Goal: Task Accomplishment & Management: Use online tool/utility

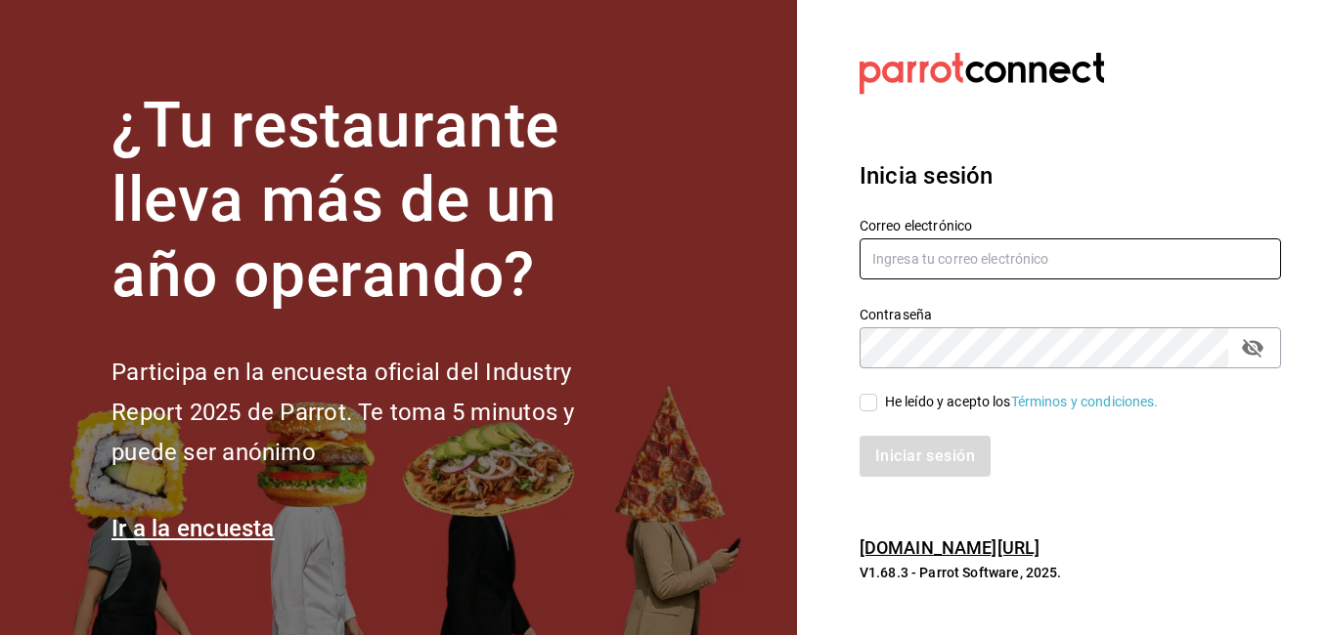
type input "[US_STATE][EMAIL_ADDRESS][PERSON_NAME][DOMAIN_NAME]"
click at [875, 398] on input "He leído y acepto los Términos y condiciones." at bounding box center [868, 403] width 18 height 18
checkbox input "true"
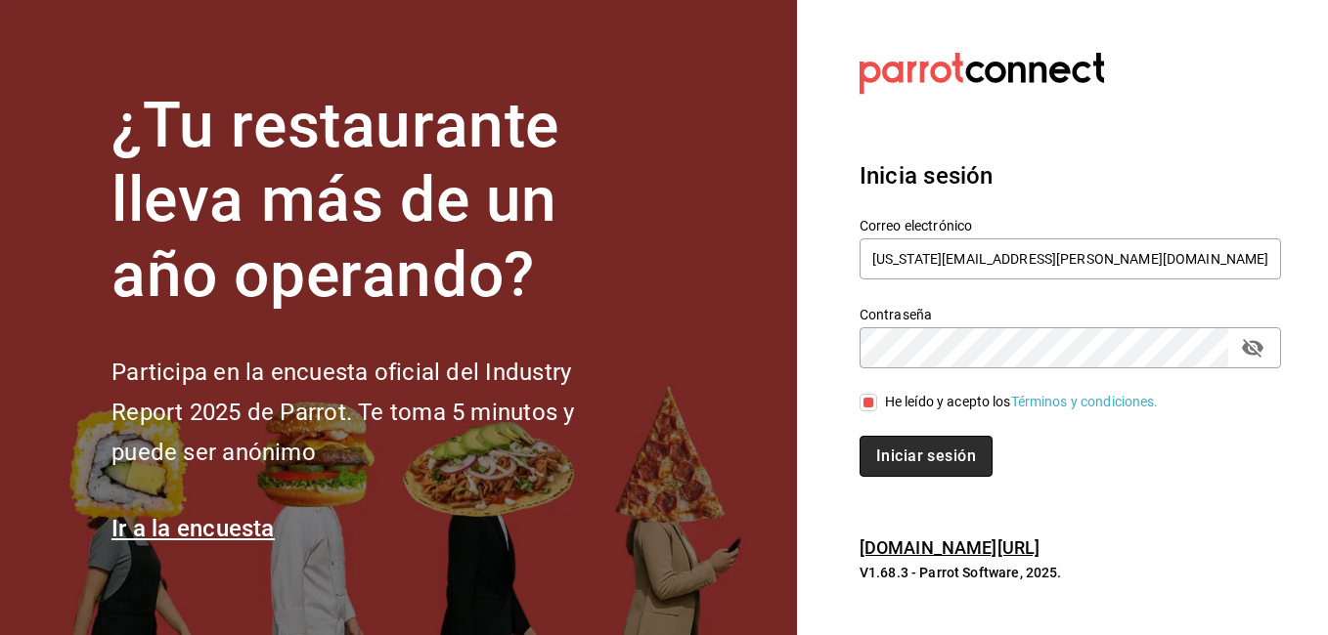
click at [924, 455] on button "Iniciar sesión" at bounding box center [925, 456] width 133 height 41
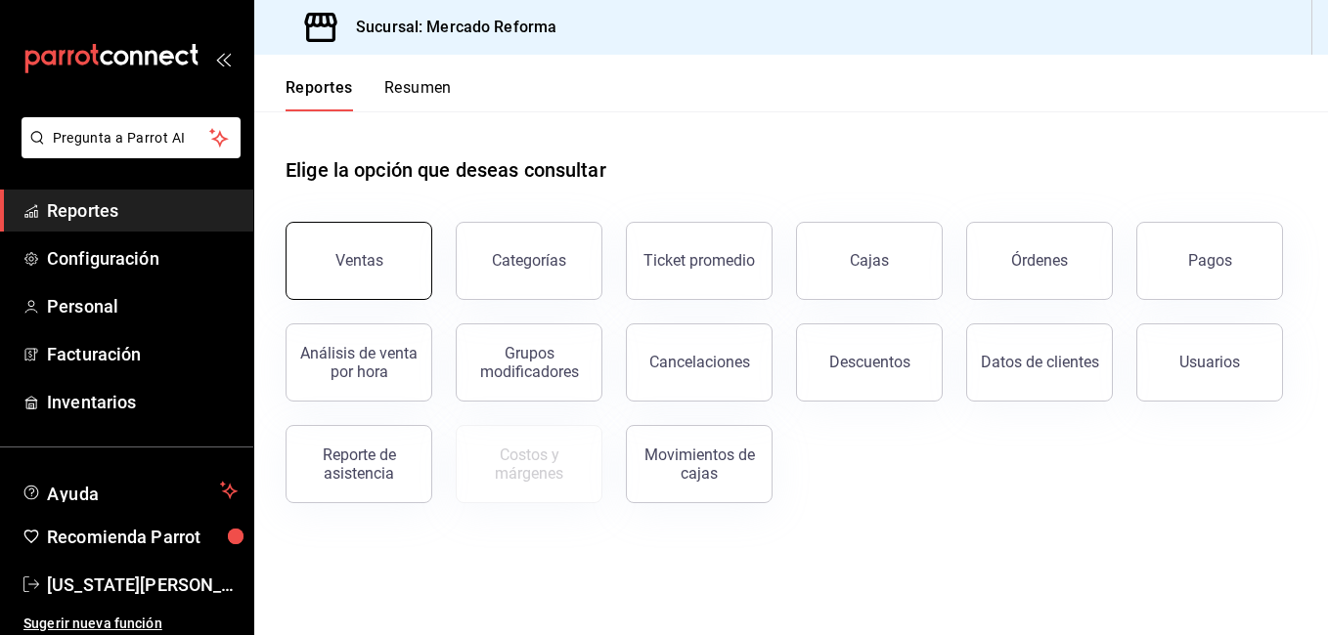
click at [402, 269] on button "Ventas" at bounding box center [358, 261] width 147 height 78
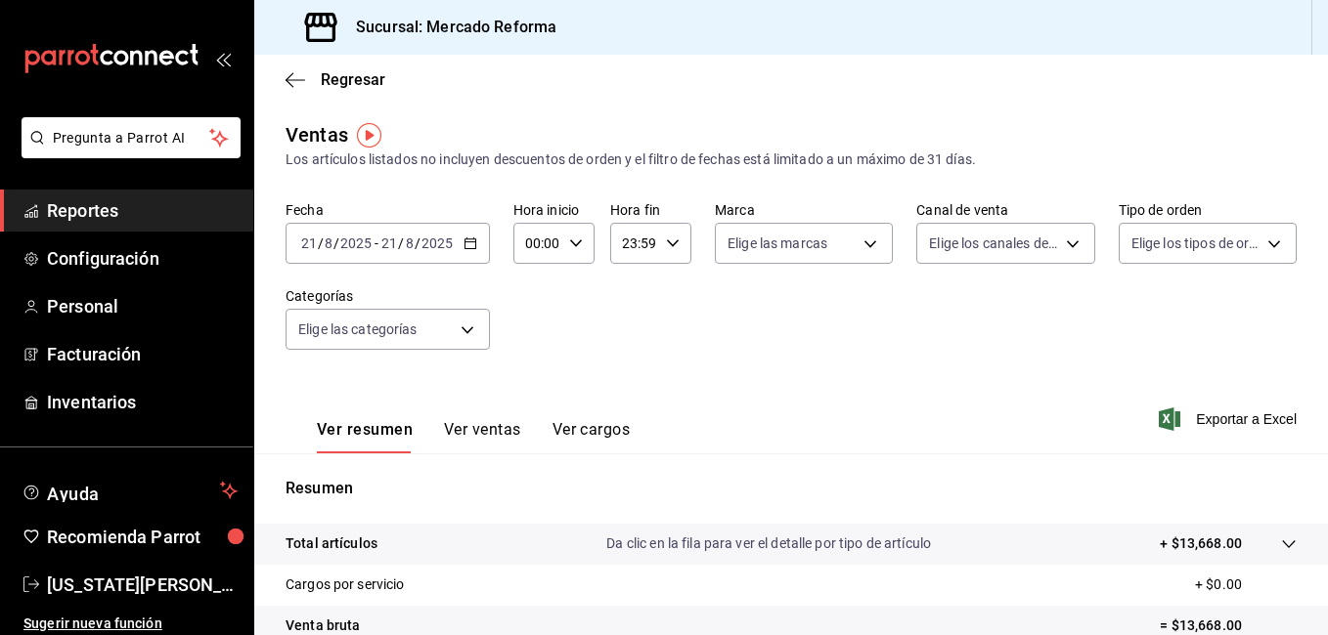
click at [469, 247] on icon "button" at bounding box center [470, 244] width 14 height 14
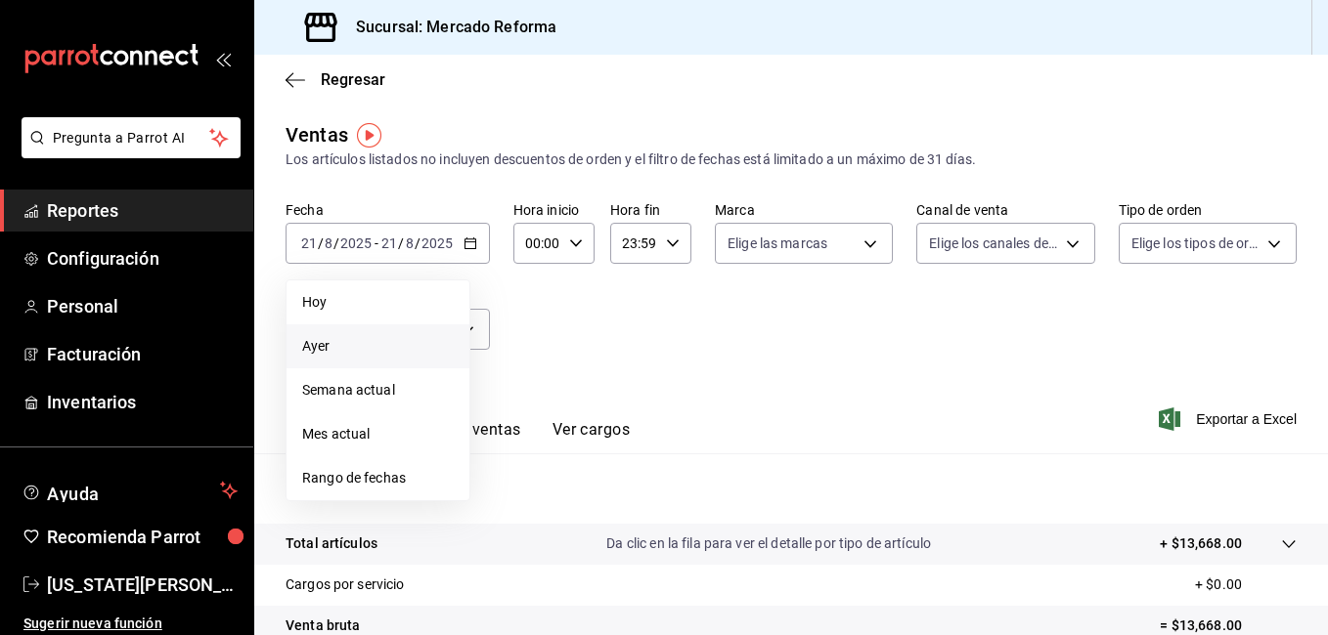
click at [324, 356] on span "Ayer" at bounding box center [378, 346] width 152 height 21
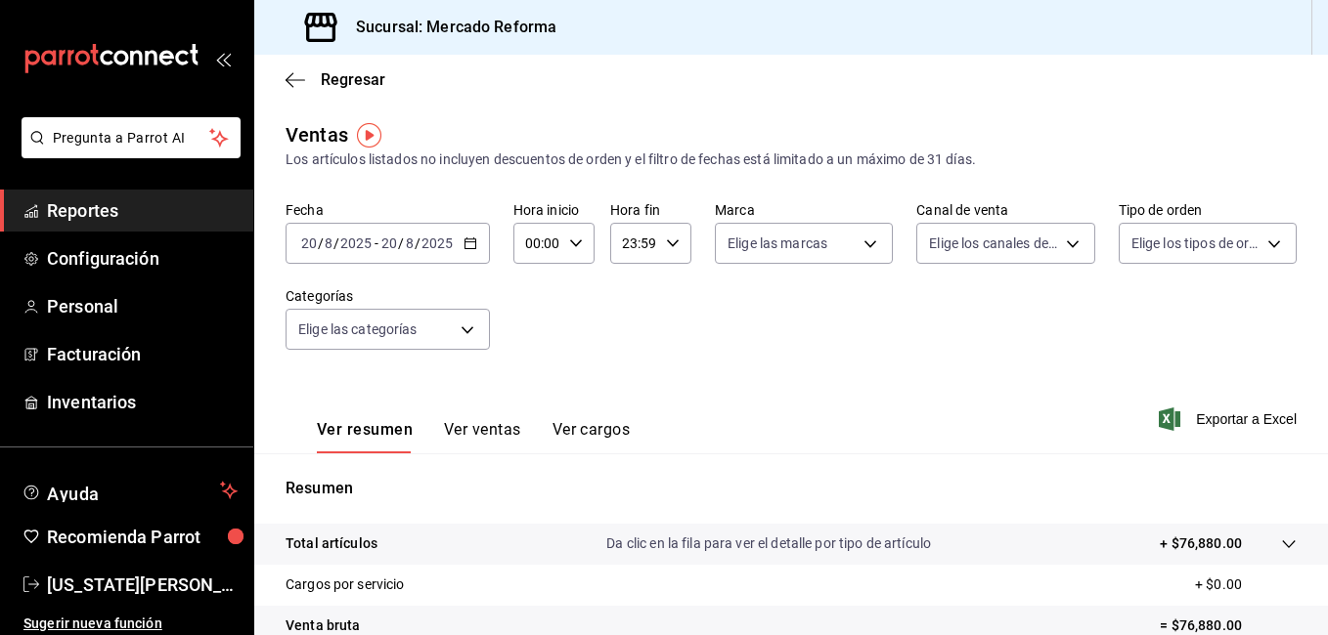
drag, startPoint x: 1084, startPoint y: 597, endPoint x: 1090, endPoint y: 586, distance: 13.1
click at [1090, 593] on tr "Cargos por servicio + $0.00" at bounding box center [790, 585] width 1073 height 41
click at [475, 246] on icon "button" at bounding box center [470, 244] width 14 height 14
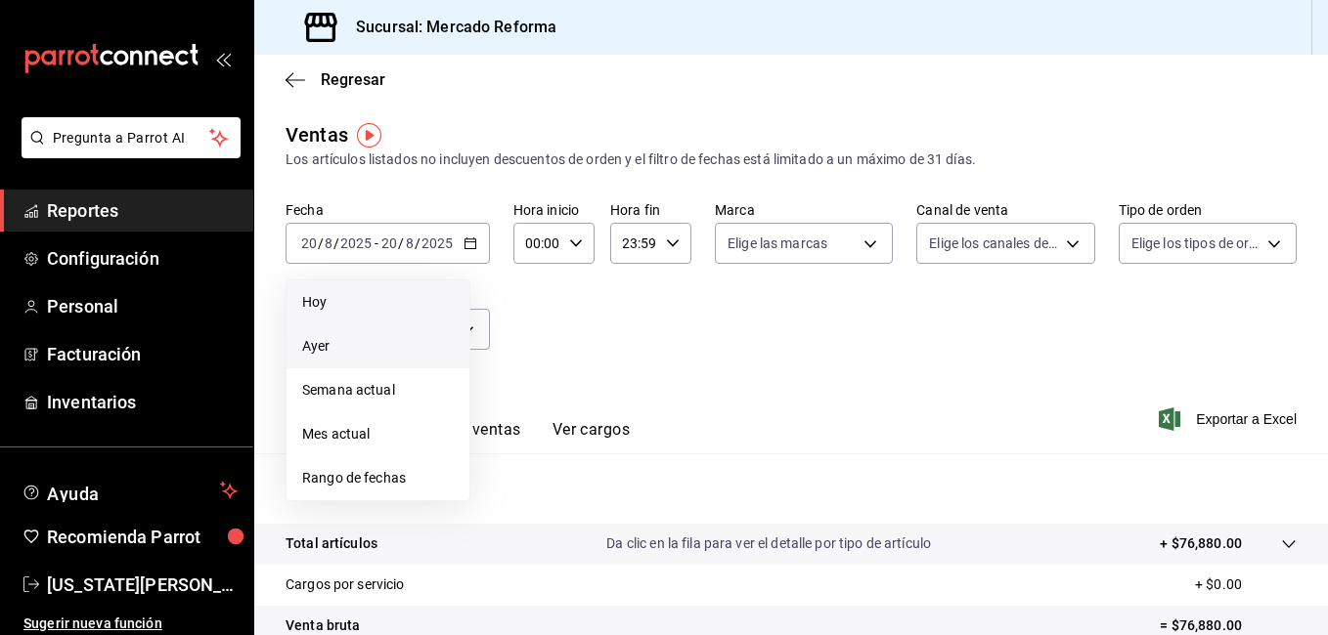
click at [343, 304] on span "Hoy" at bounding box center [378, 302] width 152 height 21
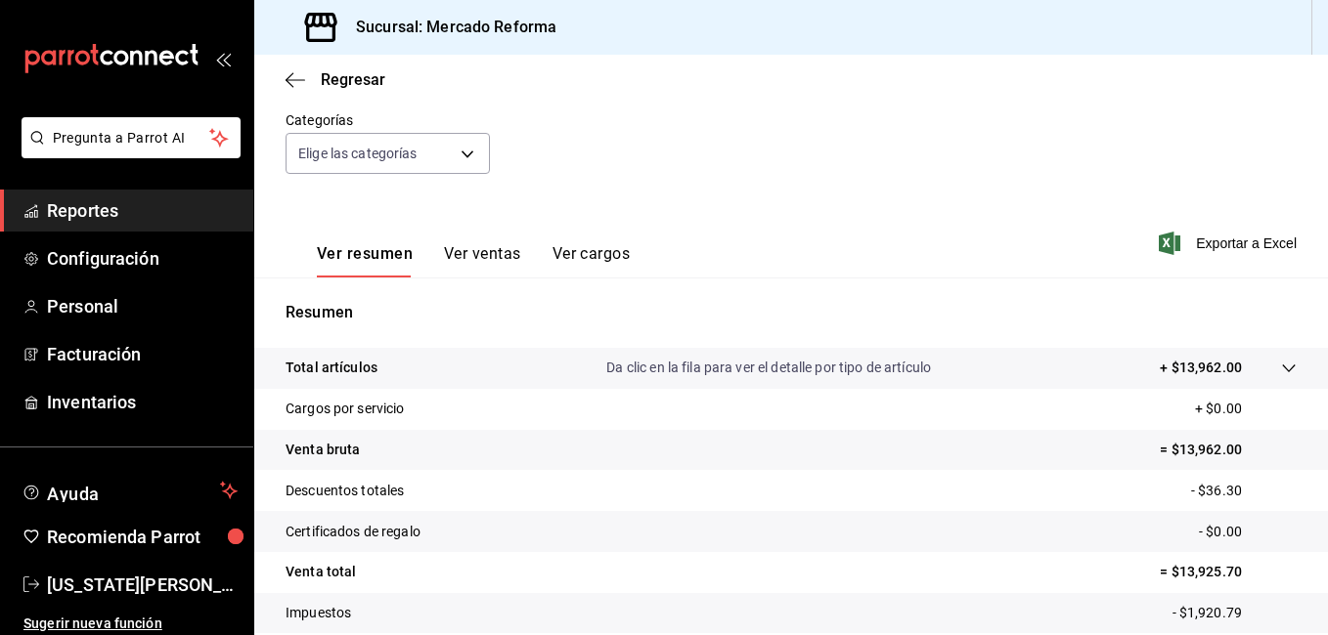
scroll to position [8, 0]
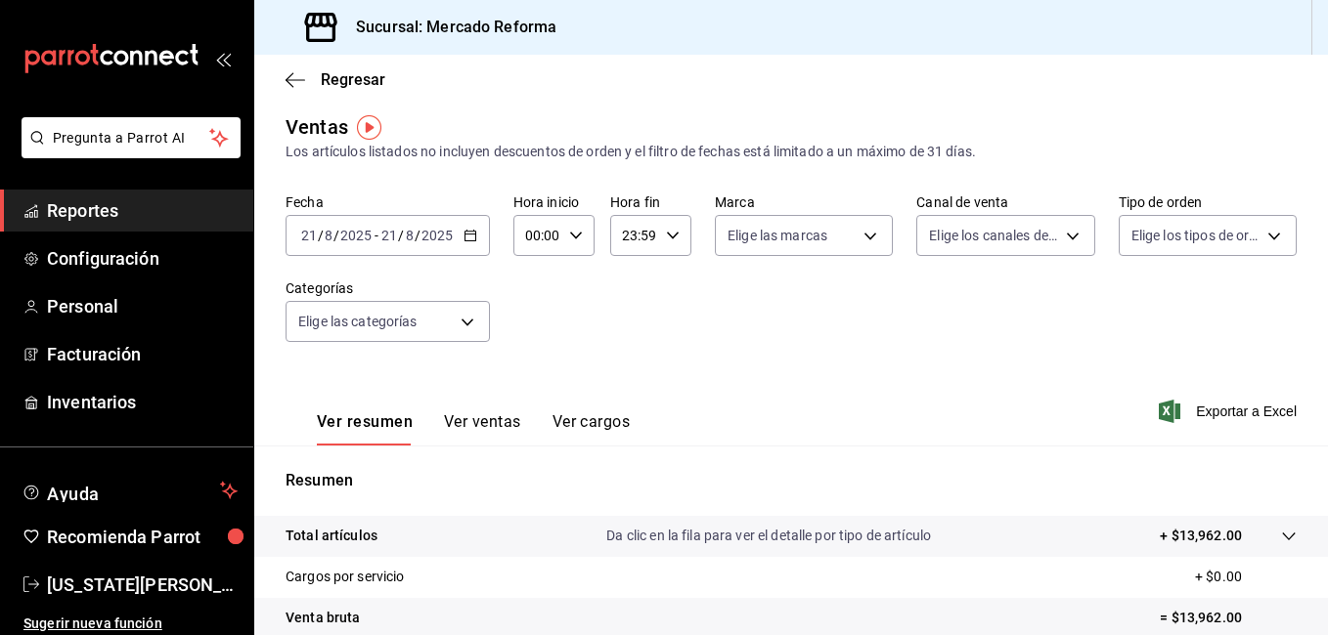
click at [579, 238] on icon "button" at bounding box center [576, 236] width 14 height 14
click at [532, 286] on span "00" at bounding box center [532, 286] width 9 height 16
drag, startPoint x: 685, startPoint y: 297, endPoint x: 675, endPoint y: 296, distance: 10.8
click at [680, 297] on div at bounding box center [664, 317] width 1328 height 635
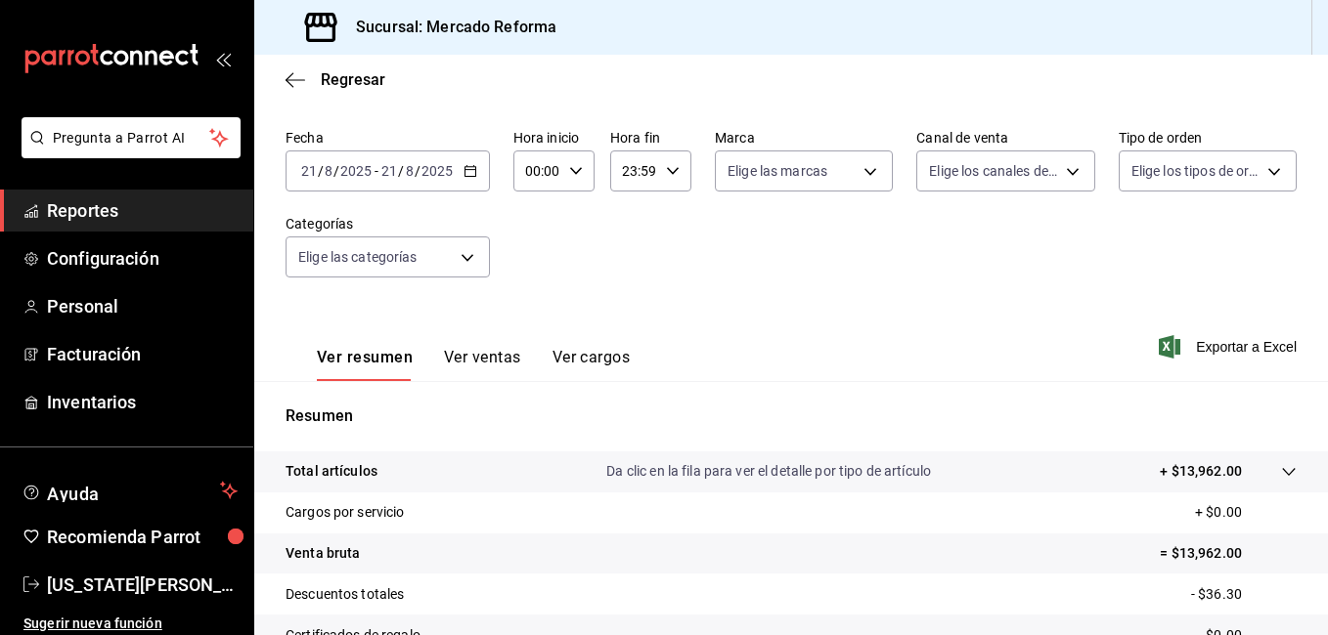
scroll to position [106, 0]
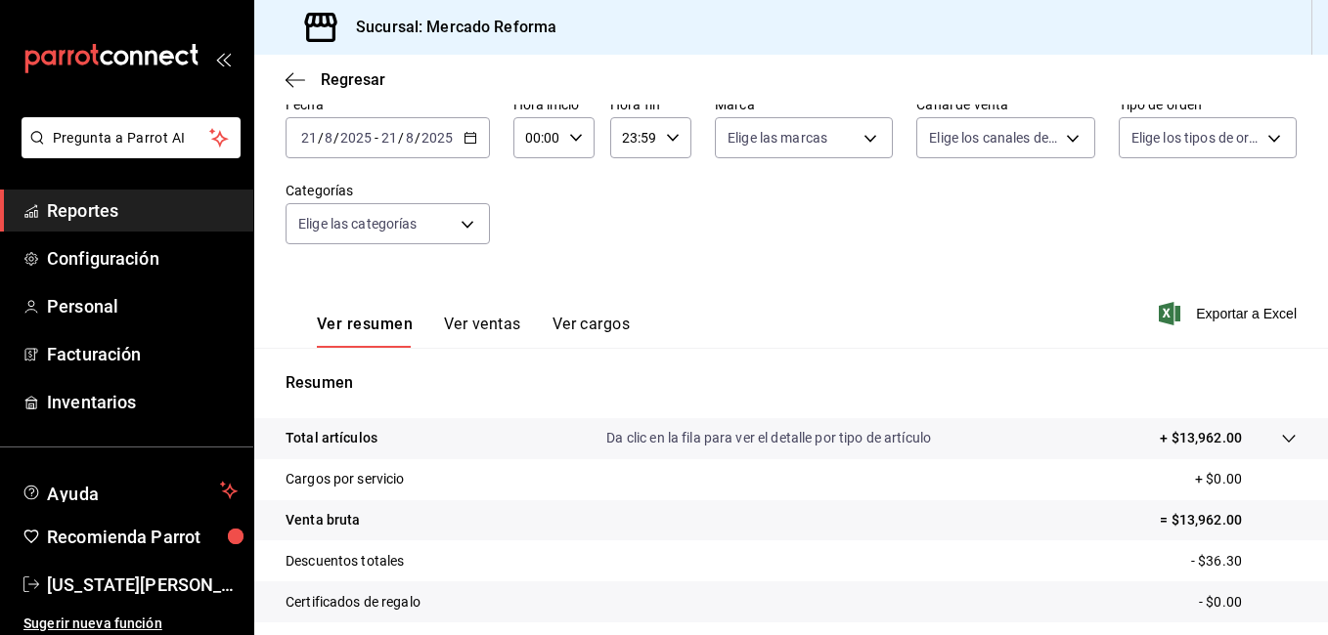
click at [666, 138] on icon "button" at bounding box center [673, 138] width 14 height 14
click at [570, 139] on div at bounding box center [664, 317] width 1328 height 635
click at [571, 137] on icon "button" at bounding box center [576, 138] width 14 height 14
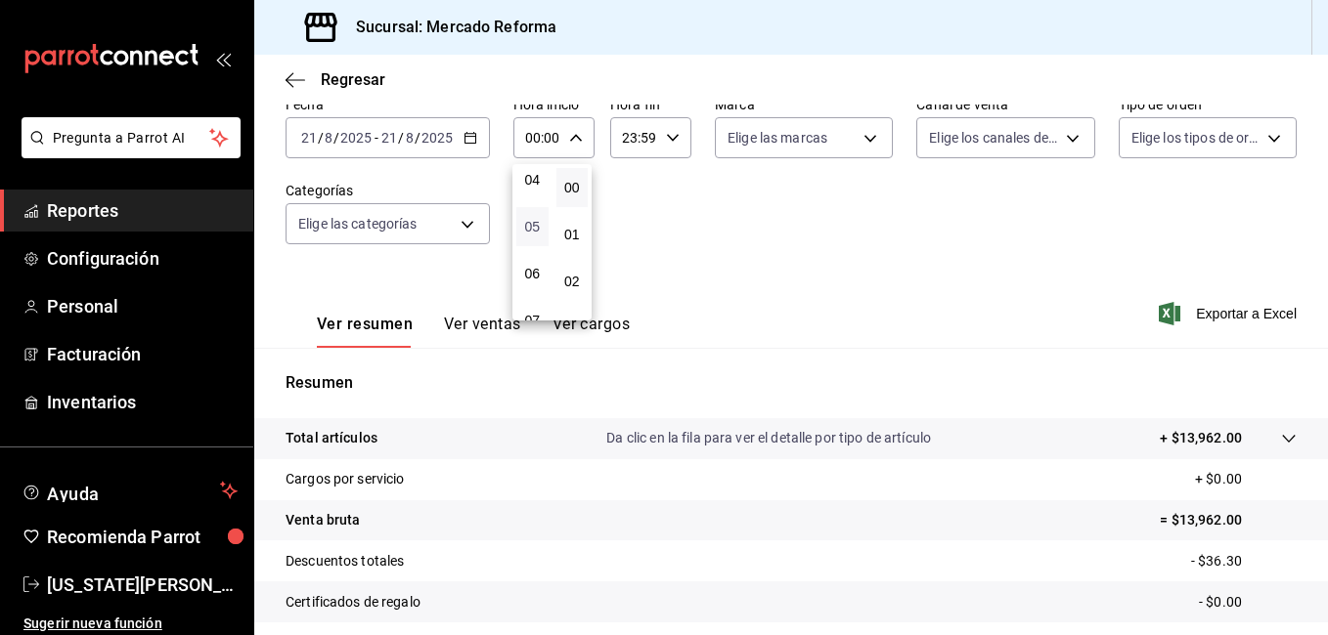
click at [534, 230] on span "05" at bounding box center [532, 227] width 9 height 16
type input "05:00"
click at [658, 205] on div at bounding box center [664, 317] width 1328 height 635
click at [668, 140] on \(Stroke\) "button" at bounding box center [673, 137] width 12 height 7
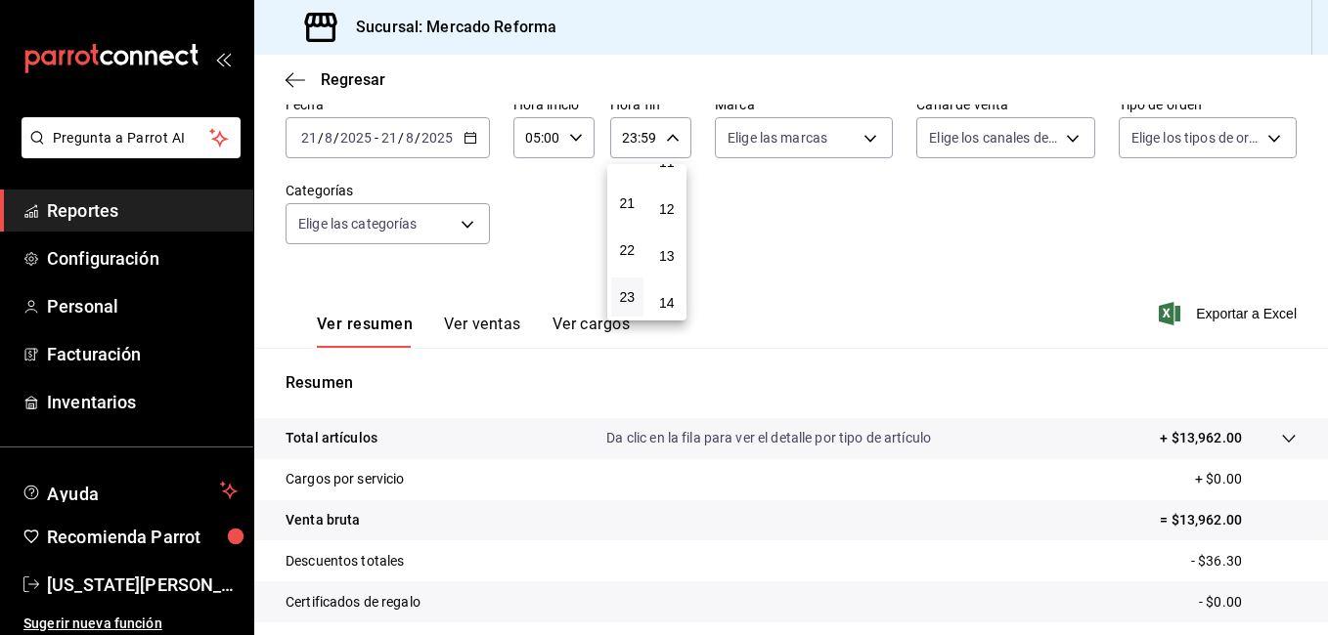
scroll to position [508, 0]
click at [731, 224] on div at bounding box center [664, 317] width 1328 height 635
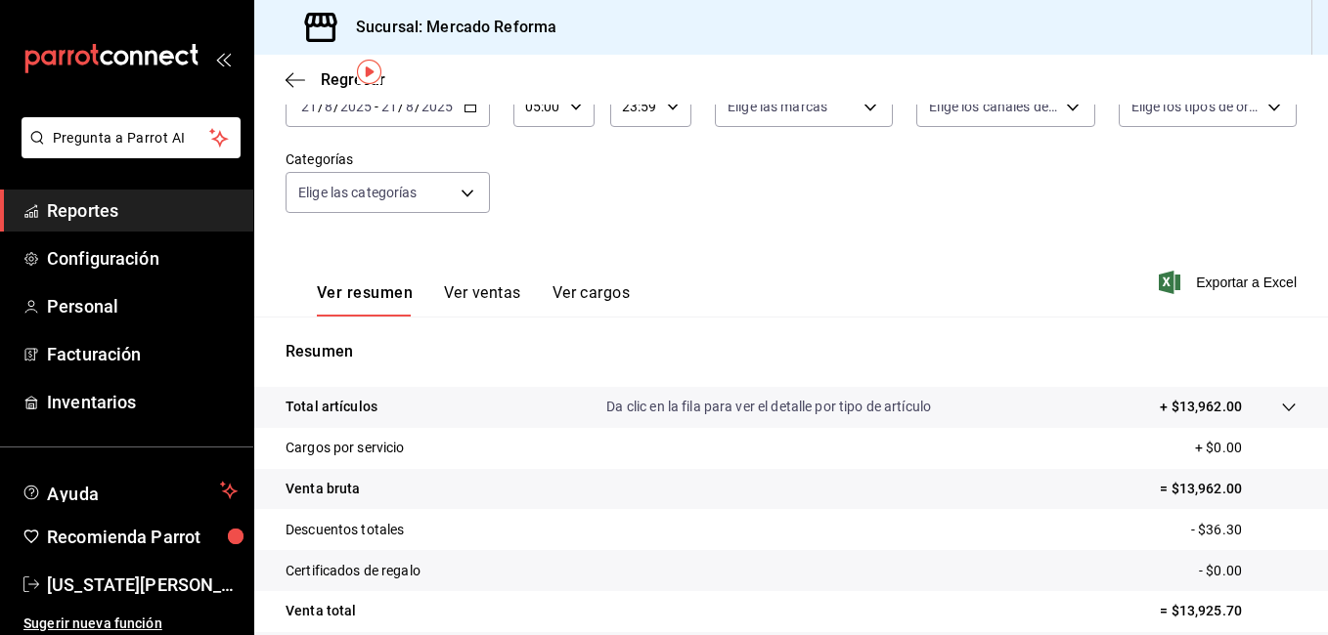
scroll to position [8, 0]
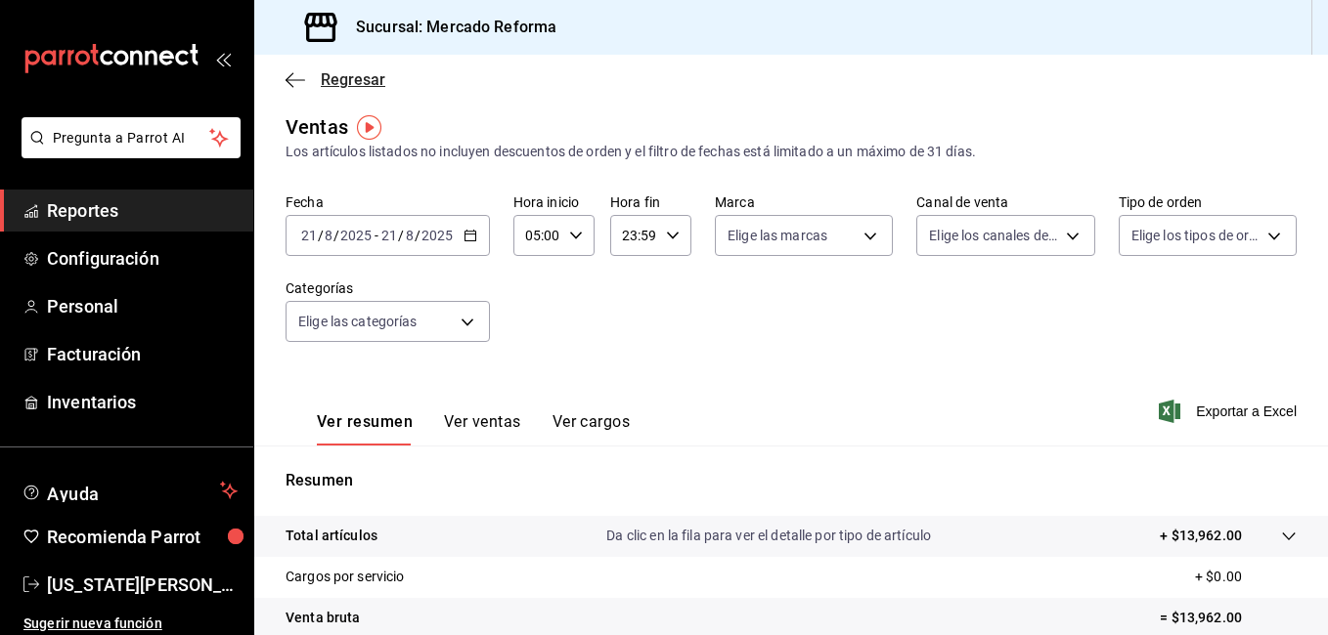
click at [295, 83] on icon "button" at bounding box center [295, 80] width 20 height 18
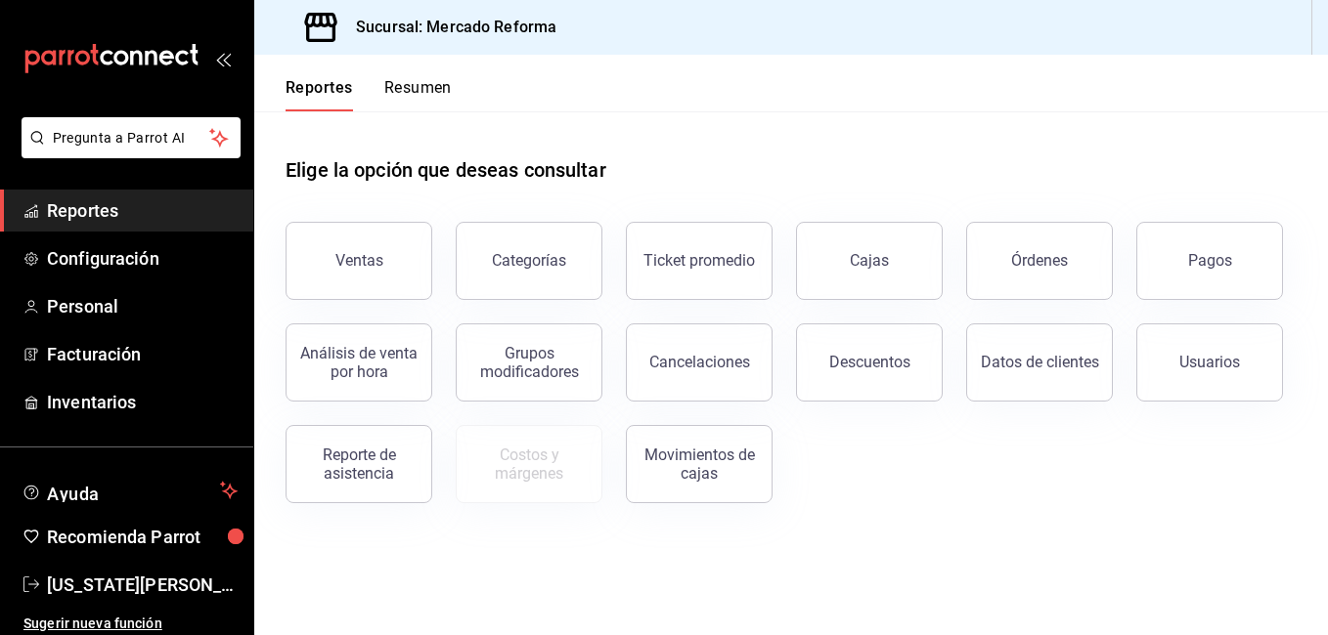
click at [1012, 263] on button "Órdenes" at bounding box center [1039, 261] width 147 height 78
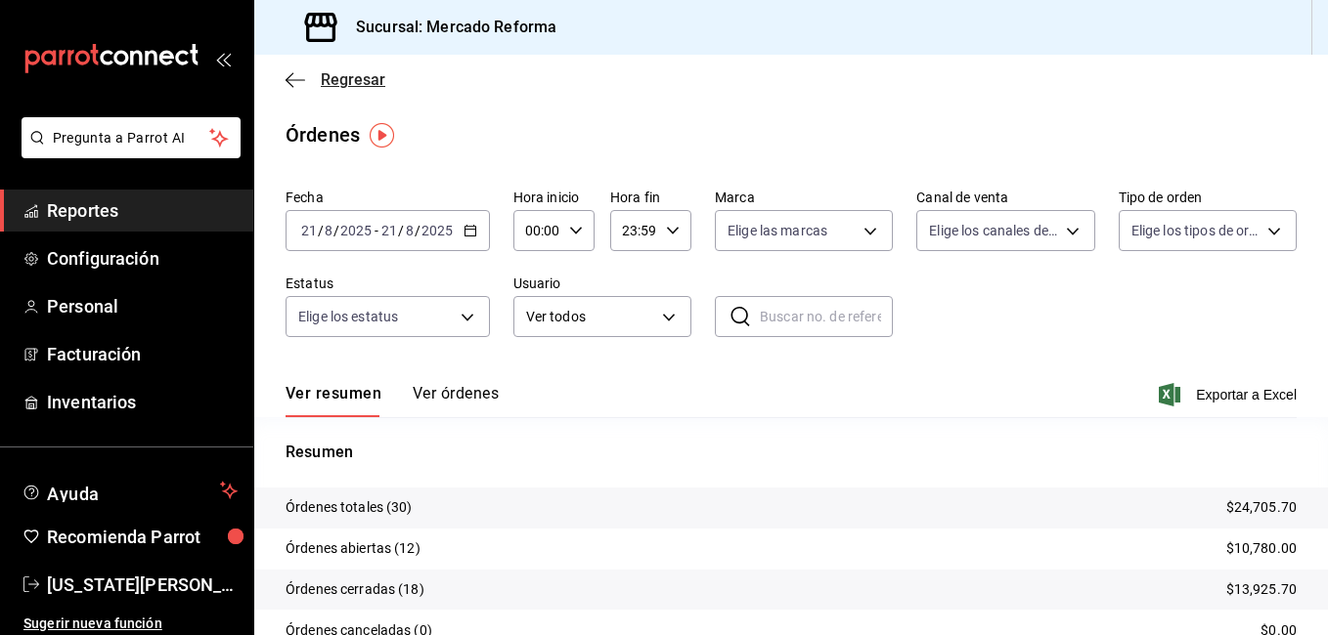
click at [293, 77] on icon "button" at bounding box center [295, 80] width 20 height 18
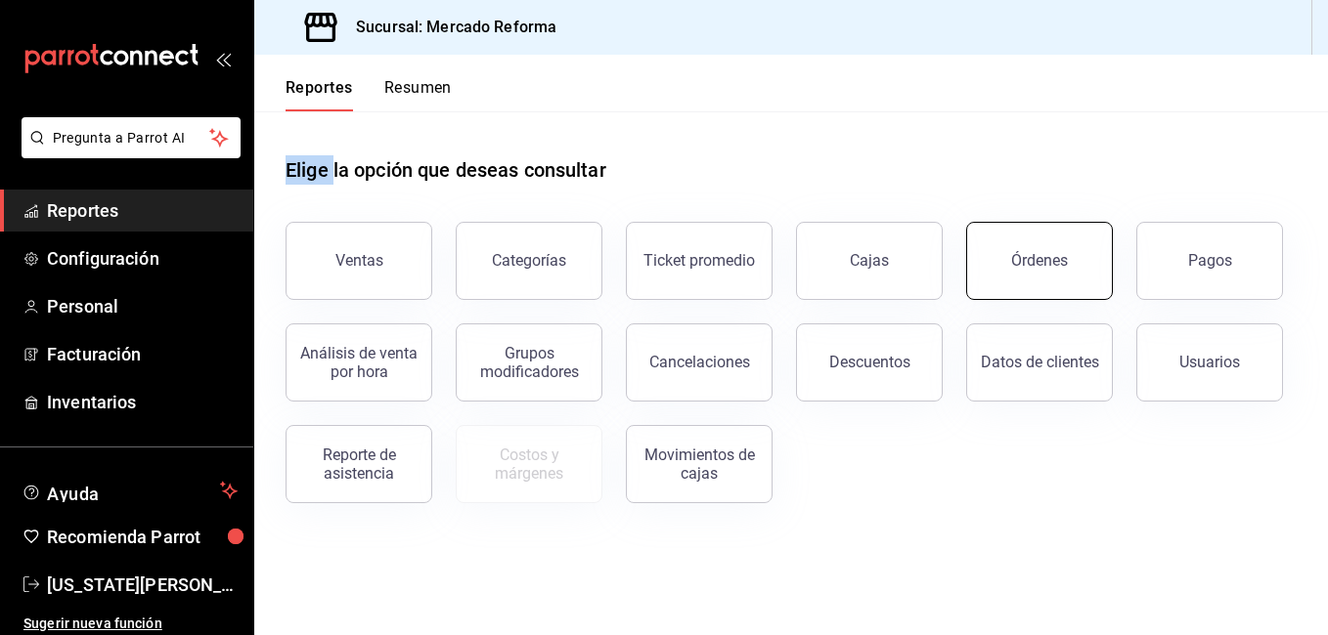
click at [1038, 281] on button "Órdenes" at bounding box center [1039, 261] width 147 height 78
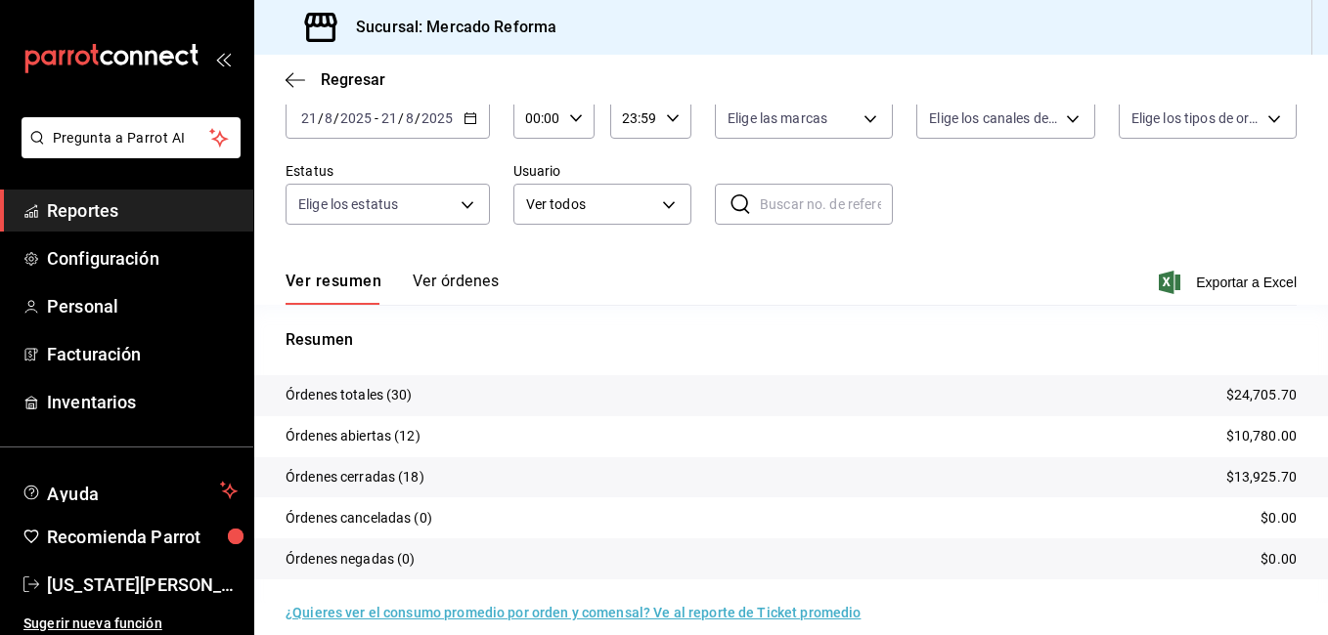
scroll to position [132, 0]
